Goal: Transaction & Acquisition: Purchase product/service

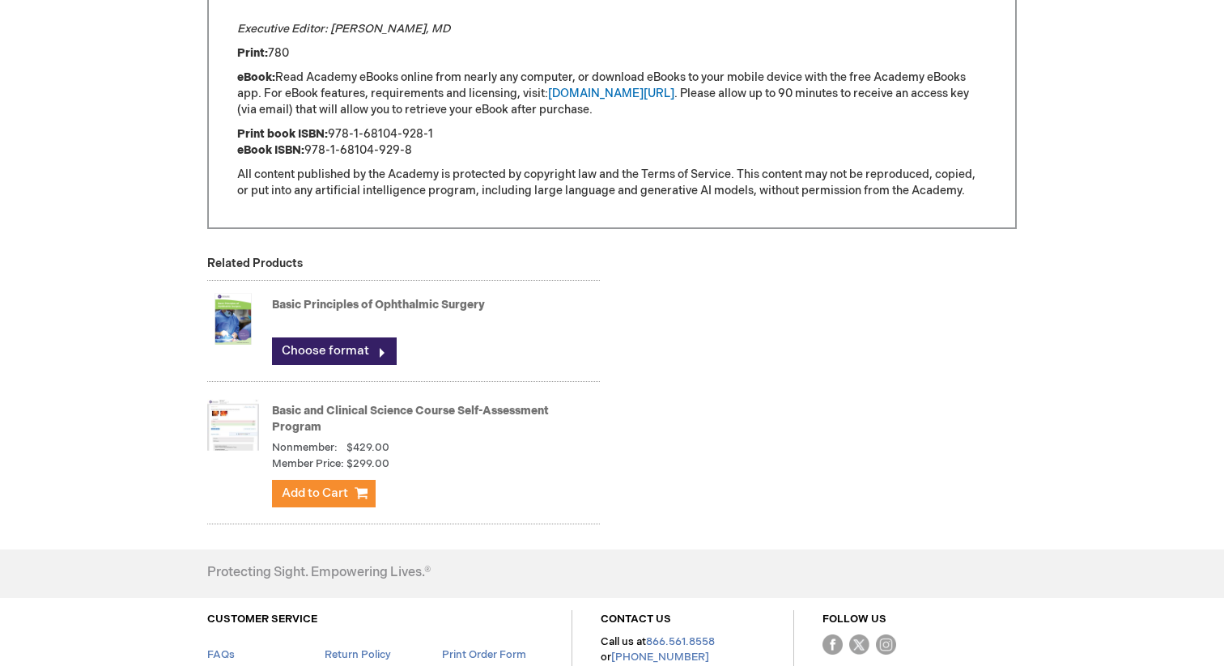
scroll to position [1366, 0]
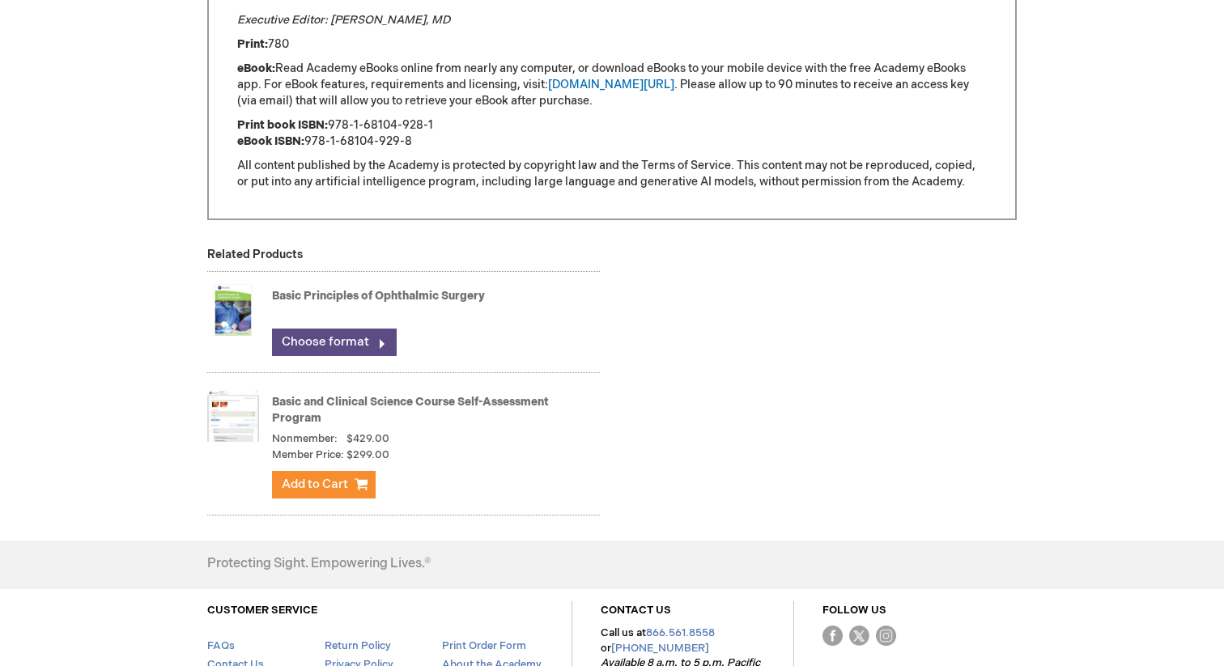
click at [361, 329] on link "Choose format" at bounding box center [334, 343] width 125 height 28
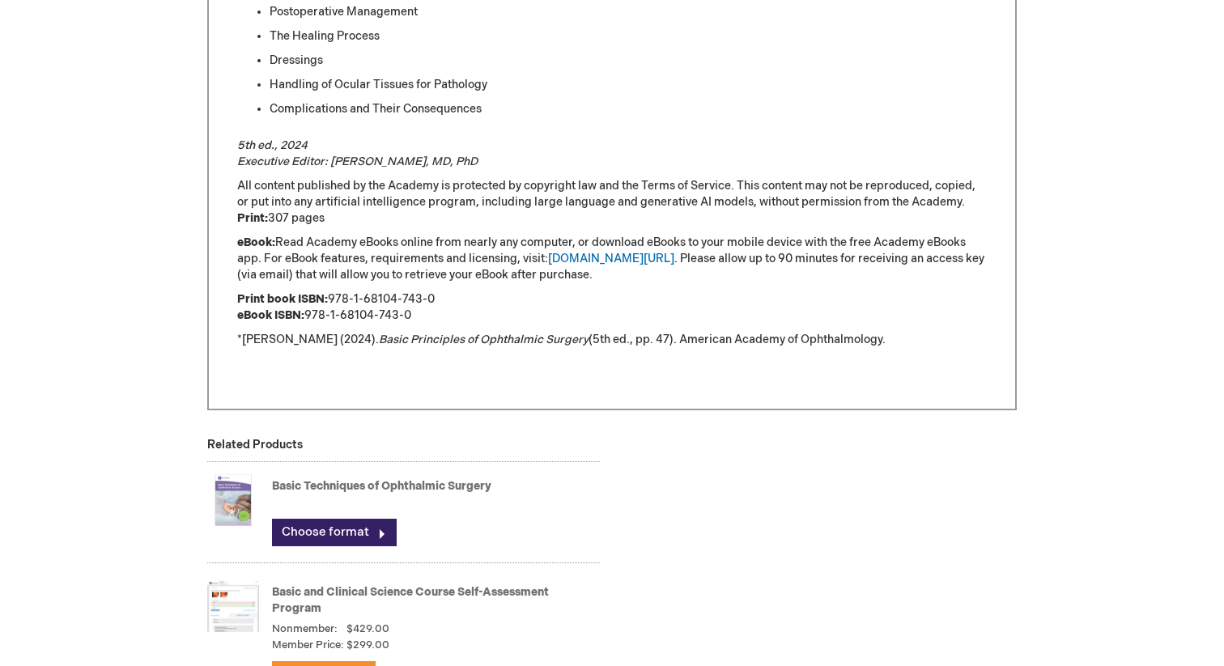
scroll to position [1683, 0]
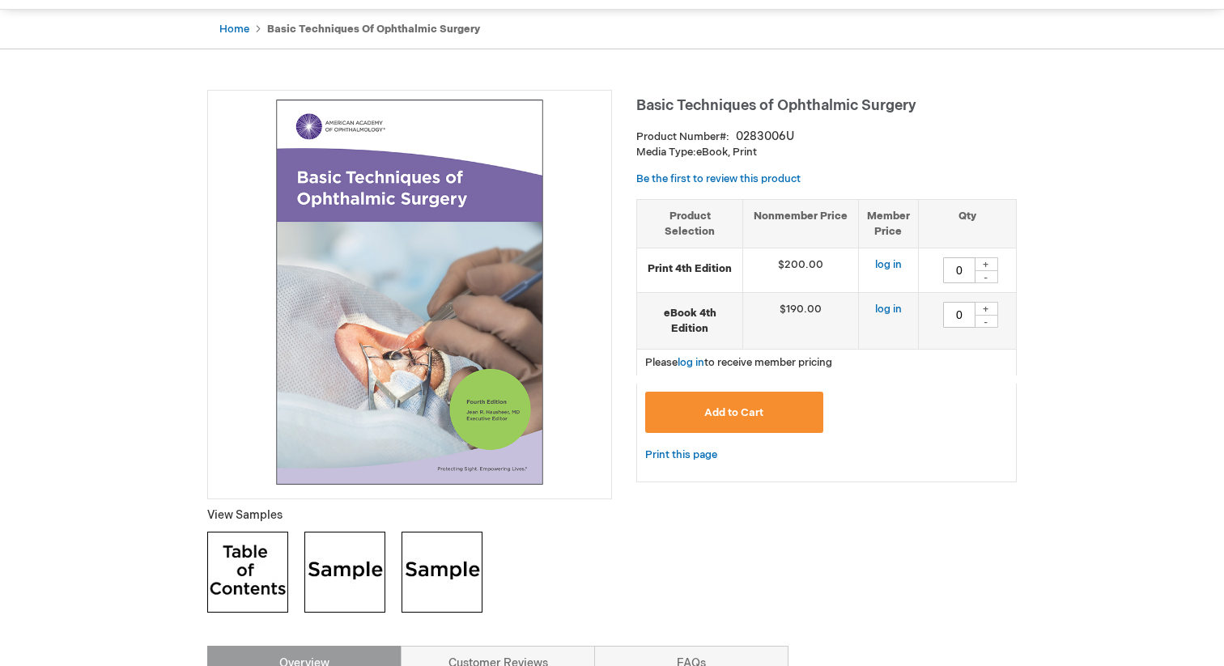
scroll to position [151, 0]
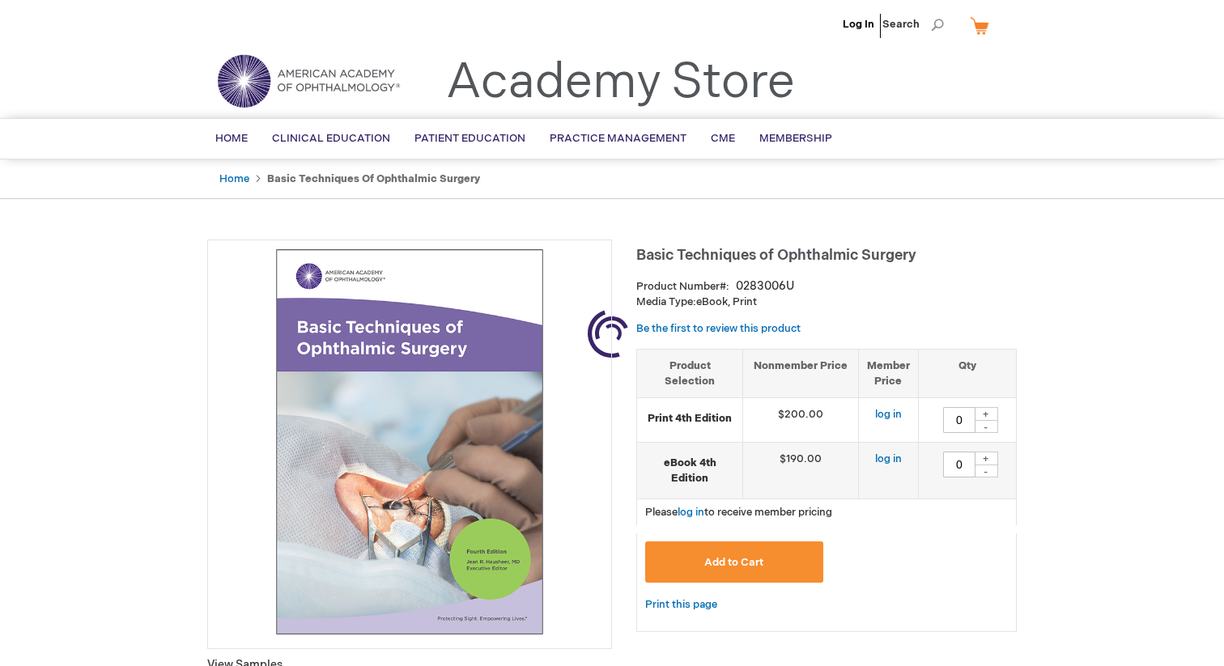
type input "0"
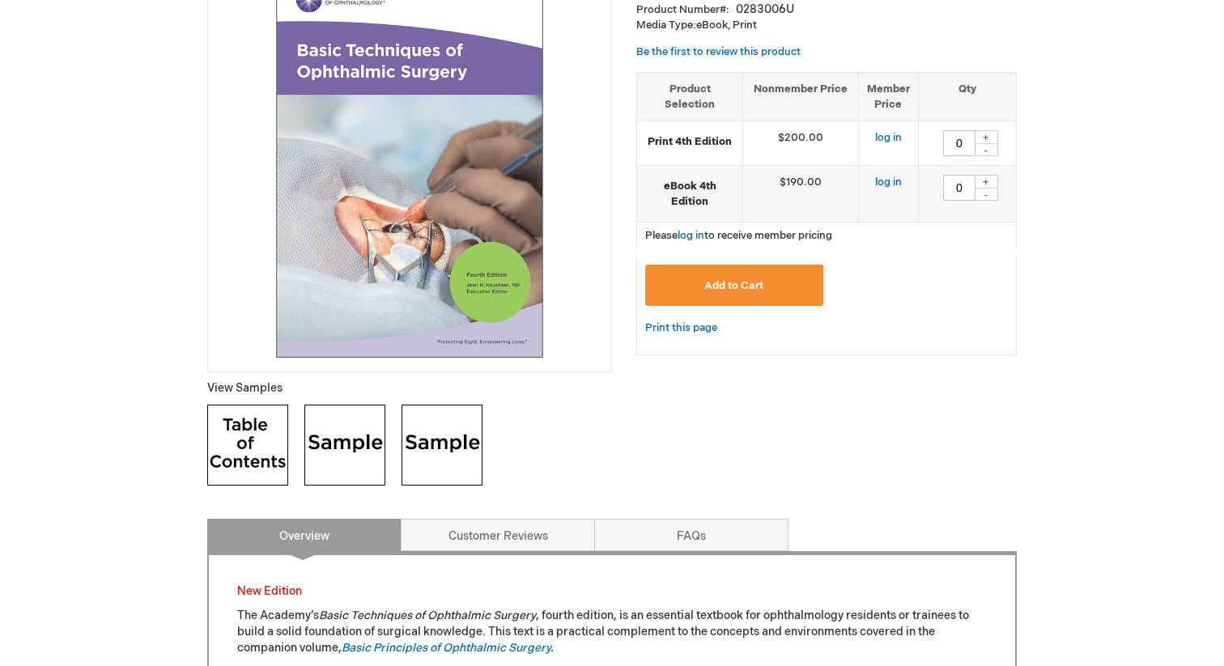
scroll to position [186, 0]
